Goal: Information Seeking & Learning: Find specific fact

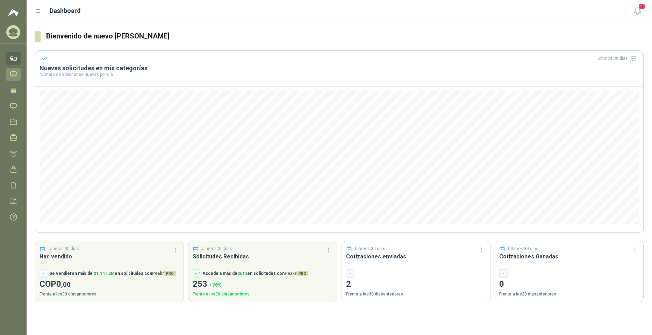
click at [8, 69] on link "Chat" at bounding box center [13, 74] width 15 height 13
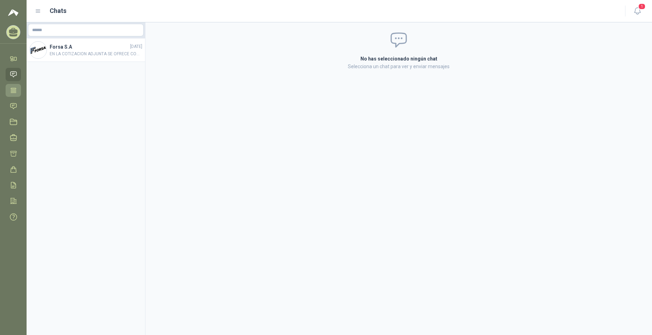
click at [12, 87] on icon at bounding box center [13, 90] width 7 height 7
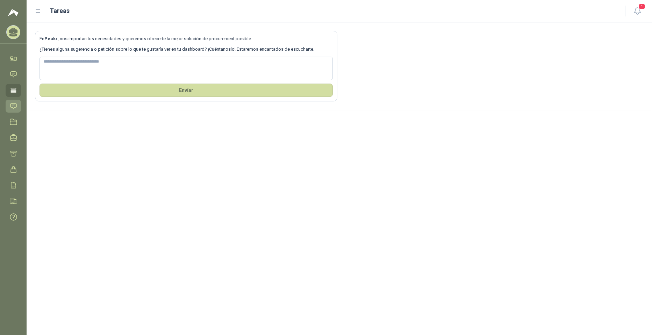
click at [15, 105] on icon at bounding box center [13, 105] width 7 height 7
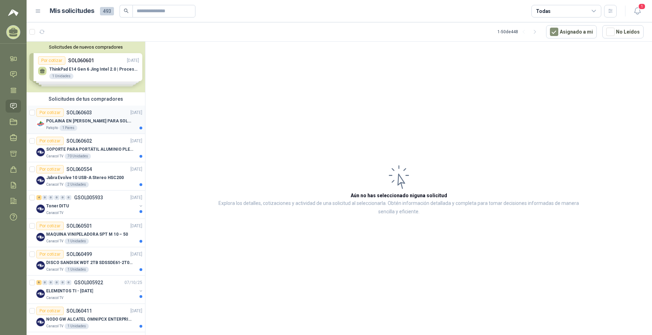
click at [92, 123] on p "POLAINA EN [PERSON_NAME] PARA SOLDADOR / ADJUNTAR FICHA TECNICA" at bounding box center [89, 121] width 87 height 7
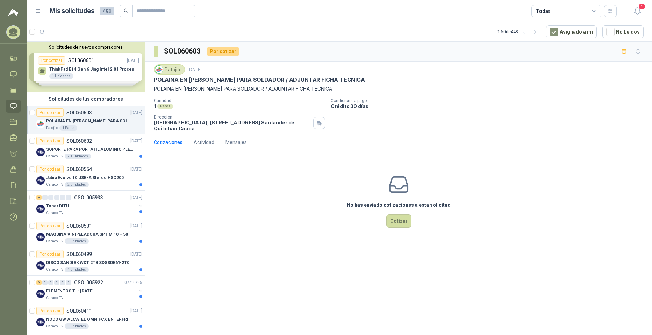
click at [312, 80] on p "POLAINA EN [PERSON_NAME] PARA SOLDADOR / ADJUNTAR FICHA TECNICA" at bounding box center [259, 79] width 211 height 7
click at [312, 79] on p "POLAINA EN [PERSON_NAME] PARA SOLDADOR / ADJUNTAR FICHA TECNICA" at bounding box center [259, 79] width 211 height 7
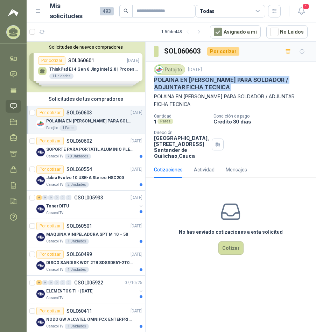
click at [194, 81] on p "POLAINA EN [PERSON_NAME] PARA SOLDADOR / ADJUNTAR FICHA TECNICA" at bounding box center [230, 83] width 153 height 15
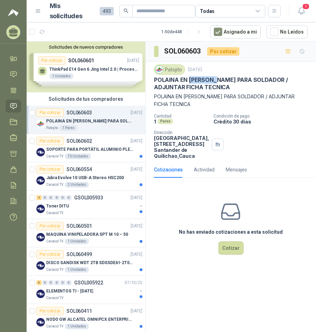
click at [194, 81] on p "POLAINA EN [PERSON_NAME] PARA SOLDADOR / ADJUNTAR FICHA TECNICA" at bounding box center [230, 83] width 153 height 15
drag, startPoint x: 194, startPoint y: 81, endPoint x: 235, endPoint y: 80, distance: 41.3
click at [235, 80] on p "POLAINA EN [PERSON_NAME] PARA SOLDADOR / ADJUNTAR FICHA TECNICA" at bounding box center [230, 83] width 153 height 15
copy p "POLAINA EN [PERSON_NAME] PARA SOLDADOR"
drag, startPoint x: 264, startPoint y: 78, endPoint x: 152, endPoint y: 82, distance: 112.3
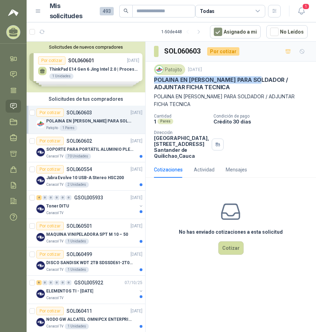
click at [152, 82] on div "Patojito [DATE] POLAINA EN CARNAZA PARA SOLDADOR / ADJUNTAR FICHA TECNICA POLAI…" at bounding box center [230, 112] width 170 height 100
click at [201, 81] on p "POLAINA EN [PERSON_NAME] PARA SOLDADOR / ADJUNTAR FICHA TECNICA" at bounding box center [230, 83] width 153 height 15
click at [181, 56] on h3 "SOL060603" at bounding box center [182, 51] width 37 height 11
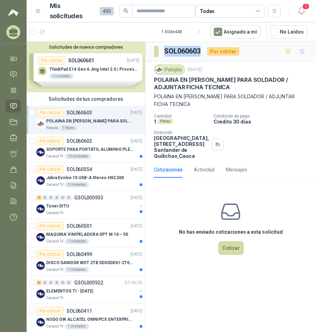
click at [181, 56] on h3 "SOL060603" at bounding box center [182, 51] width 37 height 11
copy h3 "SOL060603"
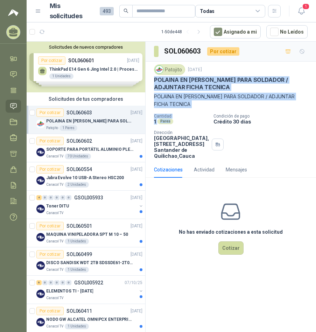
copy div "POLAINA EN [PERSON_NAME] PARA SOLDADOR / ADJUNTAR FICHA TECNICA POLAINA EN CARN…"
drag, startPoint x: 170, startPoint y: 119, endPoint x: 155, endPoint y: 80, distance: 41.7
click at [155, 80] on div "Patojito [DATE] POLAINA EN CARNAZA PARA SOLDADOR / ADJUNTAR FICHA TECNICA POLAI…" at bounding box center [230, 111] width 153 height 94
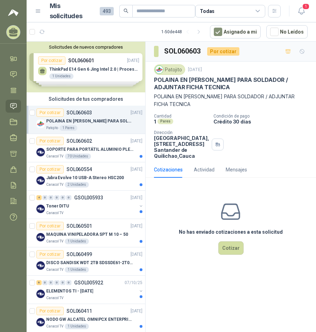
drag, startPoint x: 155, startPoint y: 80, endPoint x: 264, endPoint y: 116, distance: 115.0
click at [264, 116] on p "Condición de pago" at bounding box center [263, 116] width 100 height 5
click at [174, 86] on p "POLAINA EN [PERSON_NAME] PARA SOLDADOR / ADJUNTAR FICHA TECNICA" at bounding box center [230, 83] width 153 height 15
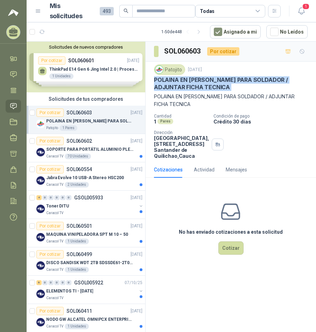
click at [174, 86] on p "POLAINA EN [PERSON_NAME] PARA SOLDADOR / ADJUNTAR FICHA TECNICA" at bounding box center [230, 83] width 153 height 15
copy p "POLAINA EN [PERSON_NAME] PARA SOLDADOR / ADJUNTAR FICHA TECNICA"
